Goal: Transaction & Acquisition: Purchase product/service

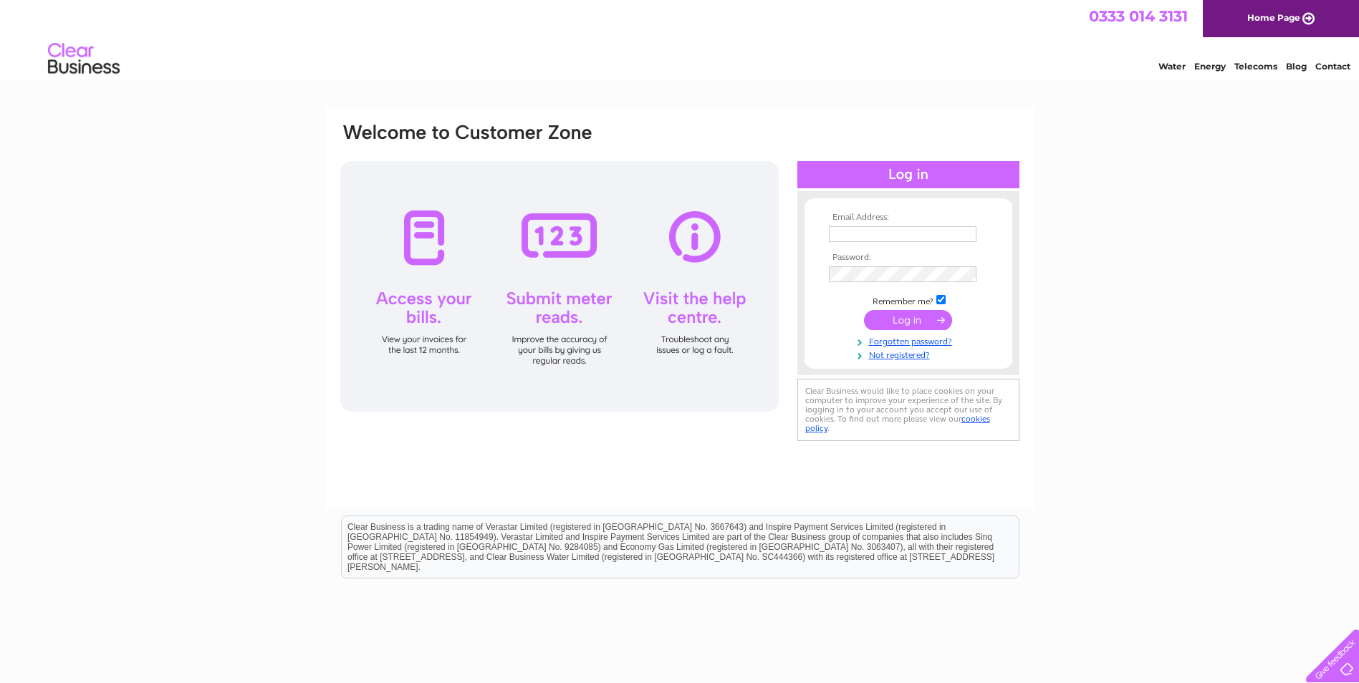
type input "Angie08gagie@Outlook.com"
click at [902, 319] on input "submit" at bounding box center [908, 320] width 88 height 20
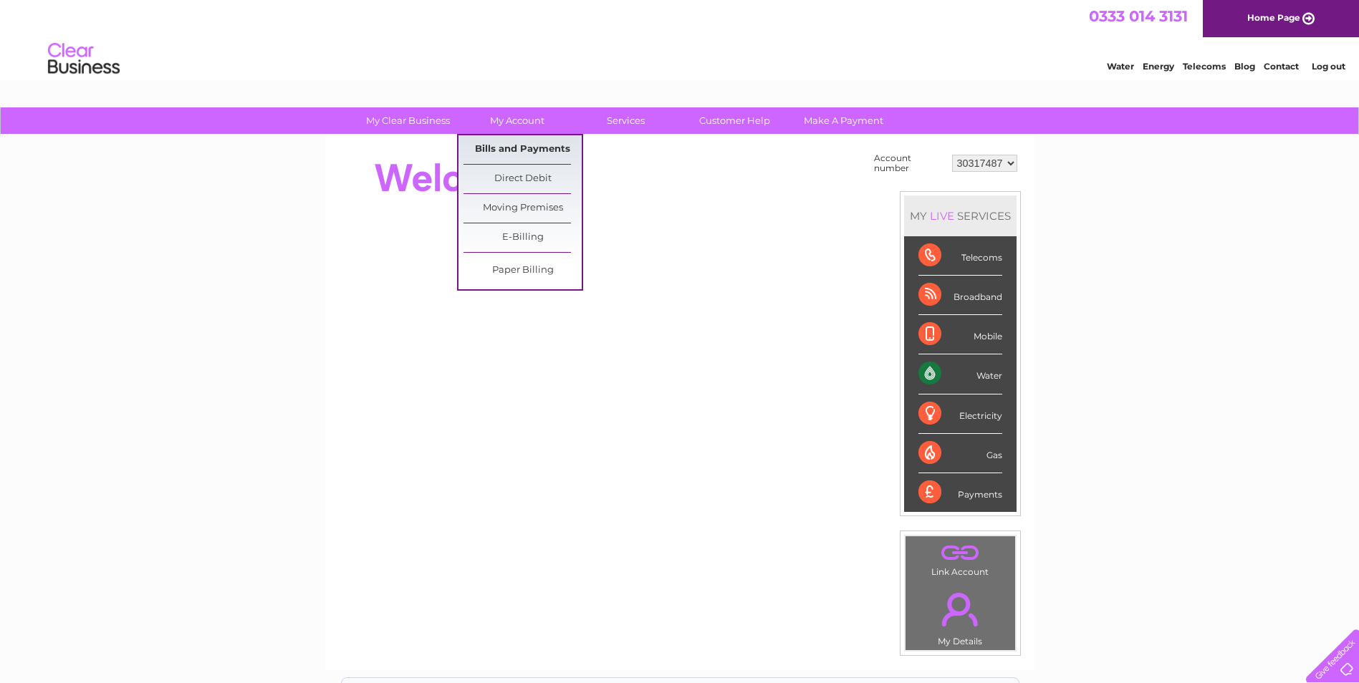
click at [506, 145] on link "Bills and Payments" at bounding box center [523, 149] width 118 height 29
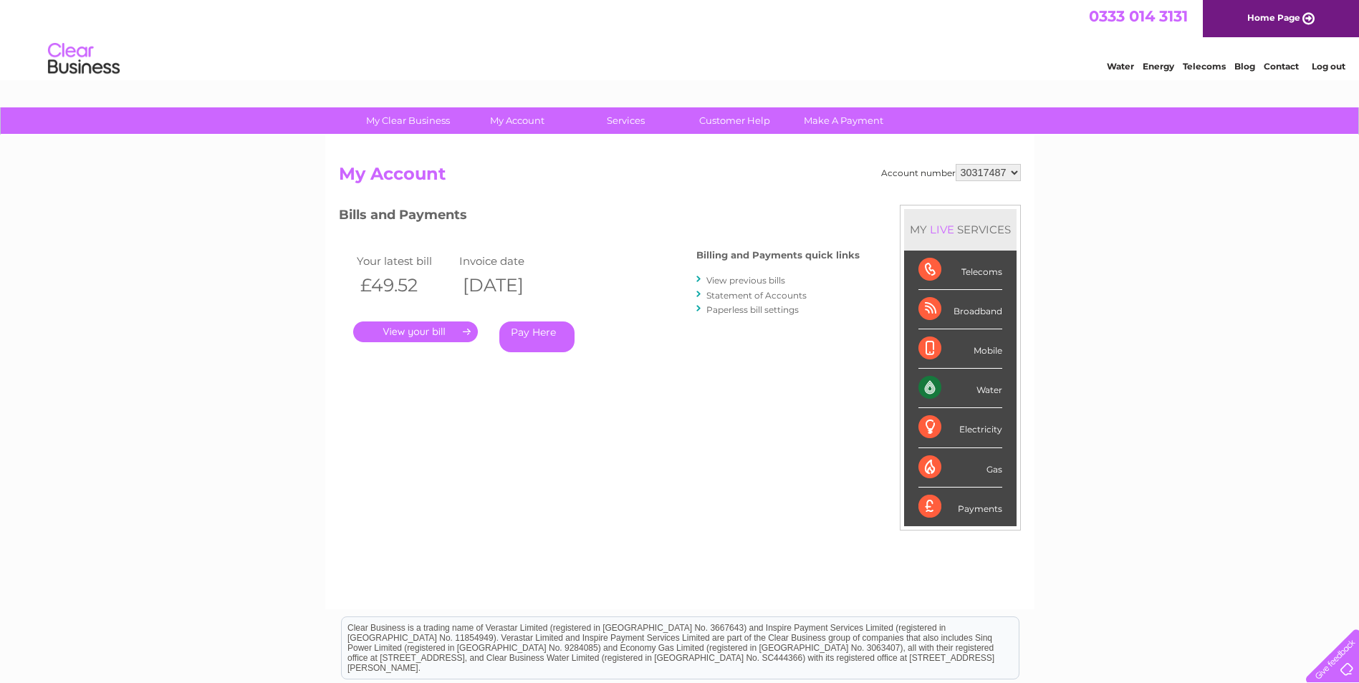
click at [541, 337] on link "Pay Here" at bounding box center [536, 337] width 75 height 31
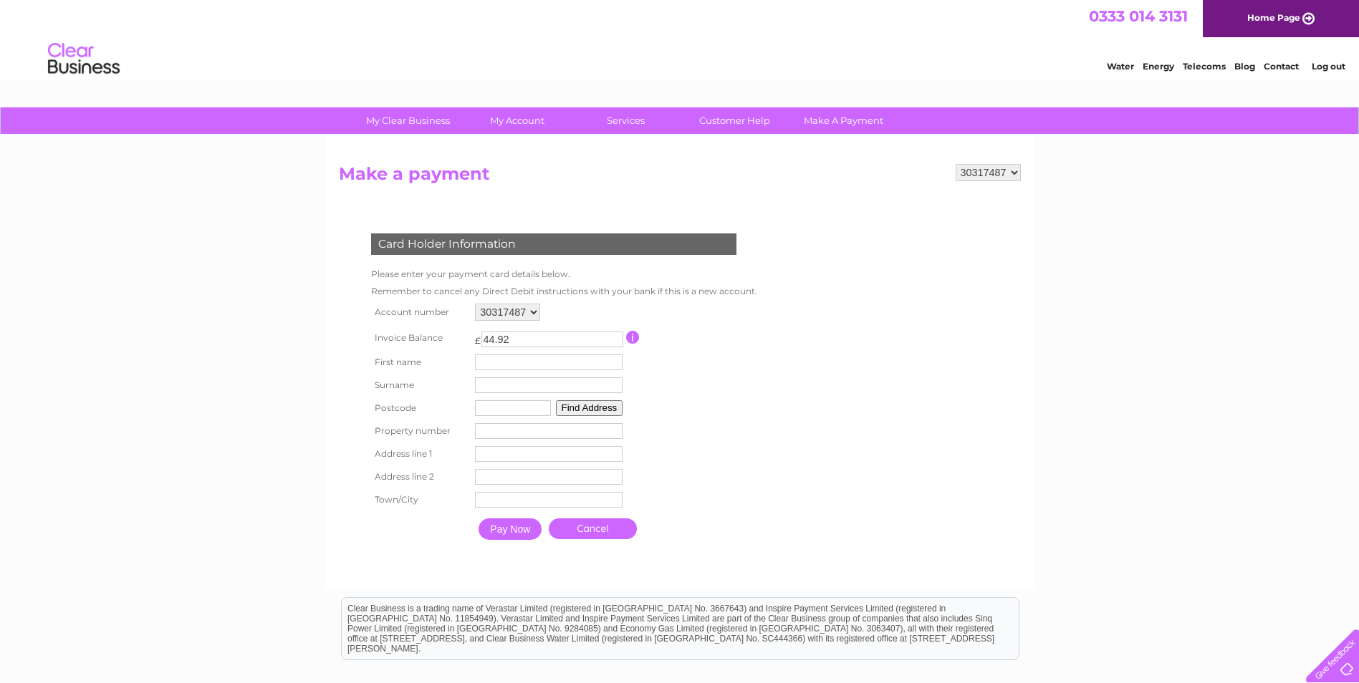
click at [496, 363] on input "text" at bounding box center [549, 363] width 148 height 16
type input "[PERSON_NAME]"
type input "Fraser"
type input "DD4 0PR"
type input "3 Gagie Home Farm Holdings"
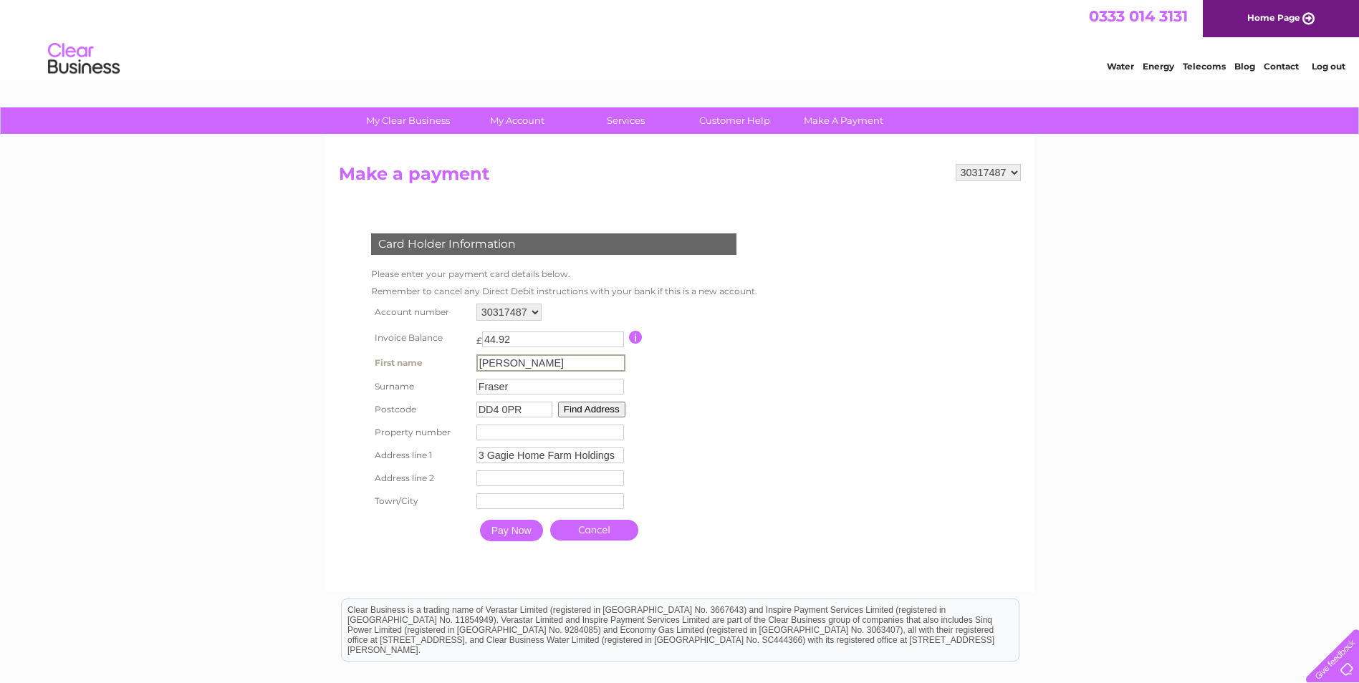
type input "Duntrune"
type input "Duntrune, [GEOGRAPHIC_DATA]"
click at [507, 530] on input "Pay Now" at bounding box center [510, 529] width 63 height 21
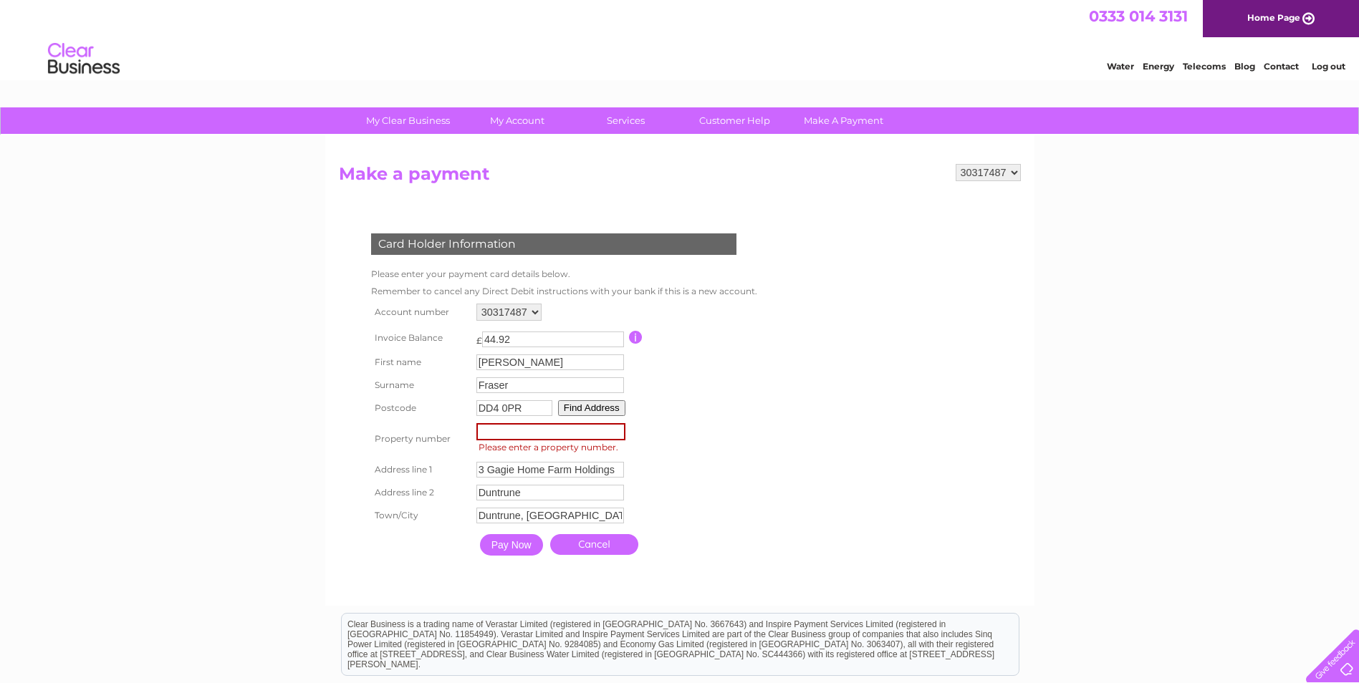
click at [491, 431] on input "number" at bounding box center [550, 431] width 149 height 17
type input "3"
click at [513, 541] on input "Pay Now" at bounding box center [510, 543] width 63 height 21
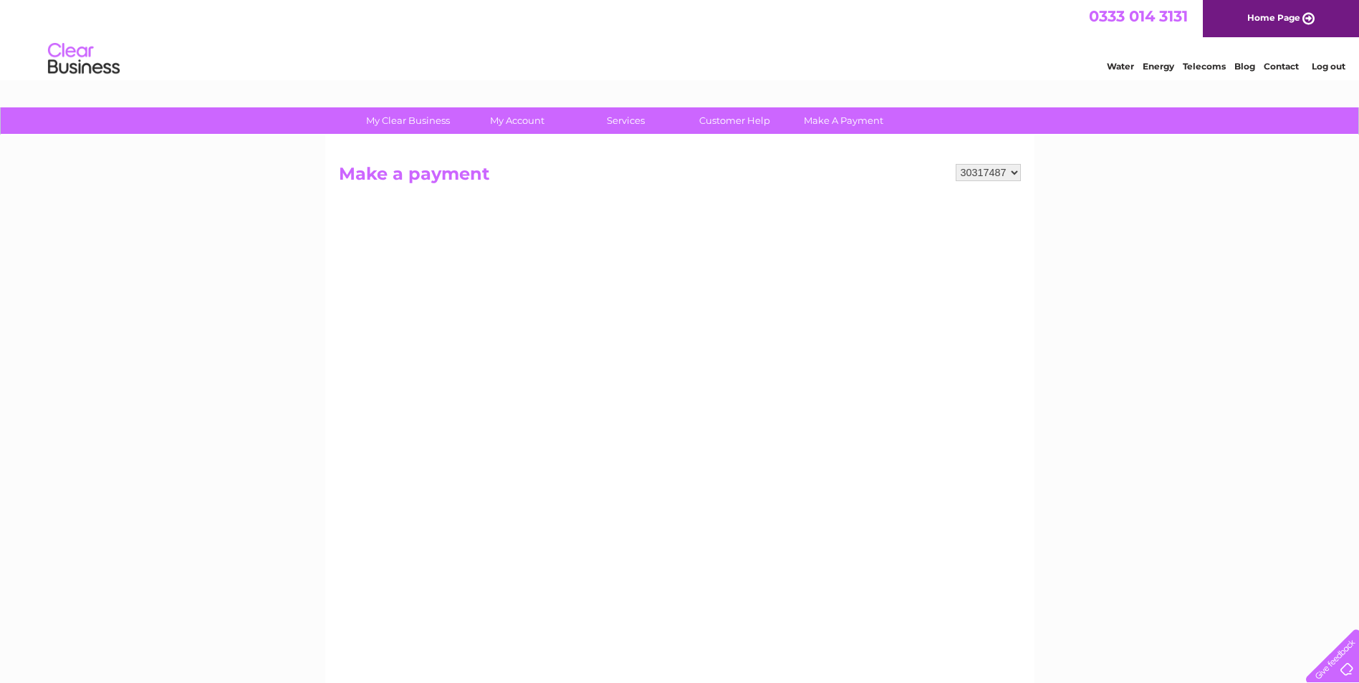
click at [391, 181] on h2 "Make a payment" at bounding box center [680, 177] width 682 height 27
